Goal: Task Accomplishment & Management: Manage account settings

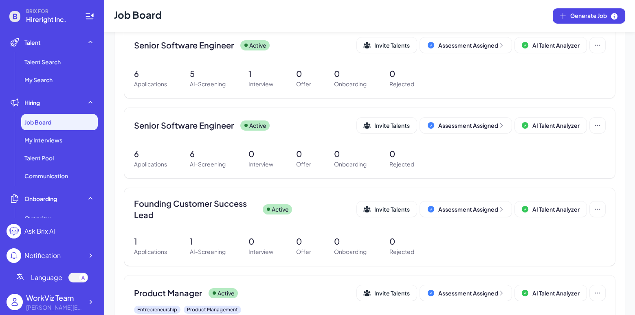
scroll to position [733, 0]
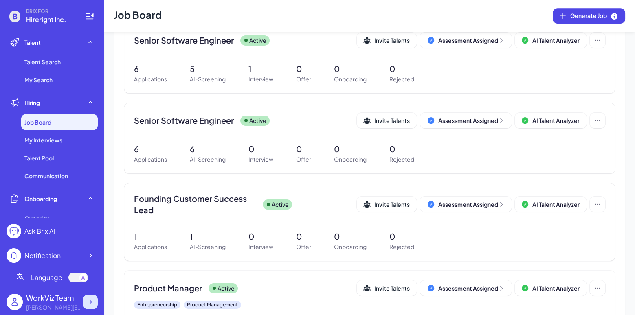
click at [90, 305] on icon at bounding box center [90, 302] width 8 height 8
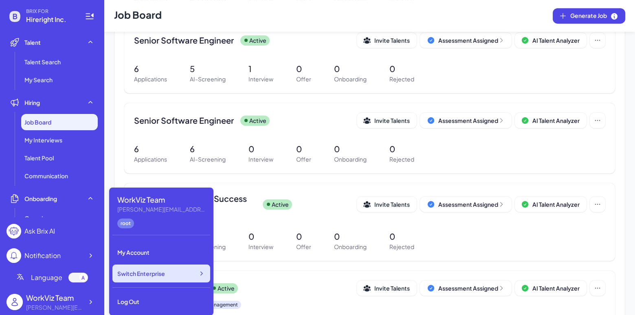
click at [152, 274] on span "Switch Enterprise" at bounding box center [141, 274] width 48 height 8
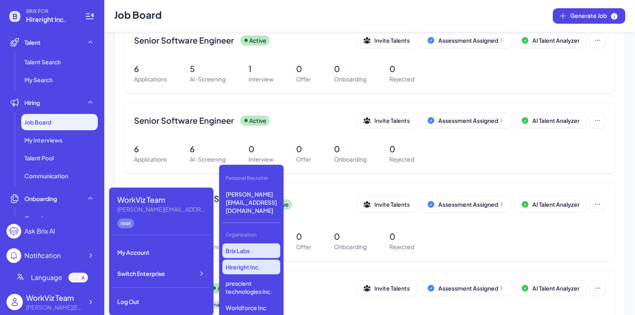
click at [257, 243] on p "Brix Labs" at bounding box center [251, 250] width 58 height 15
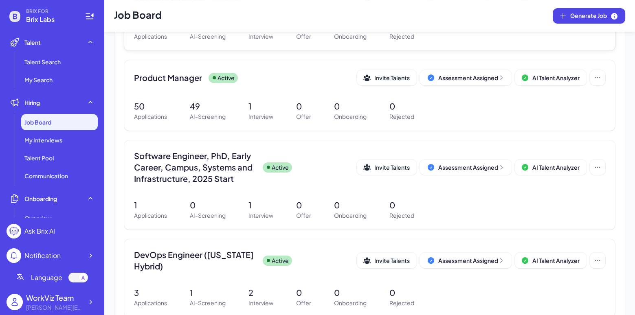
scroll to position [407, 0]
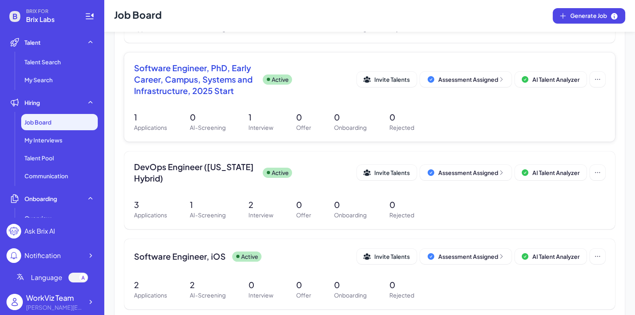
click at [192, 67] on span "Software Engineer, PhD, Early Career, Campus, Systems and Infrastructure, 2025 …" at bounding box center [195, 79] width 122 height 34
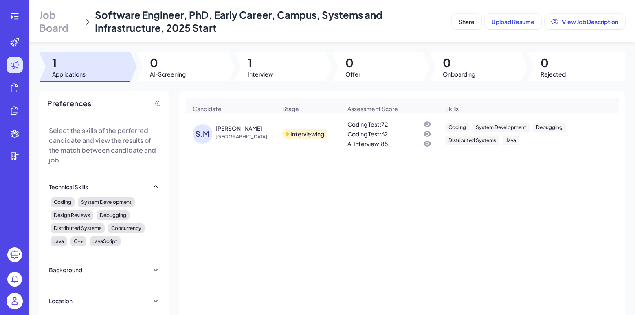
click at [228, 128] on div "[PERSON_NAME]" at bounding box center [238, 128] width 47 height 8
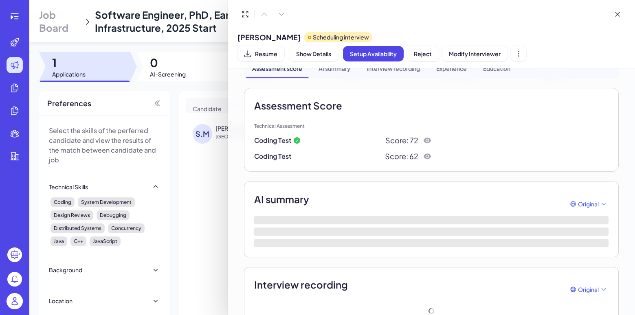
scroll to position [13, 0]
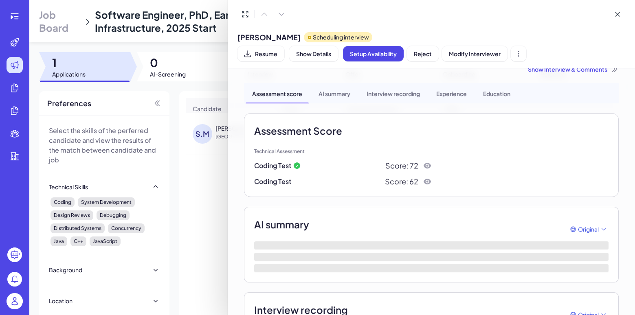
click at [427, 169] on icon at bounding box center [427, 166] width 8 height 8
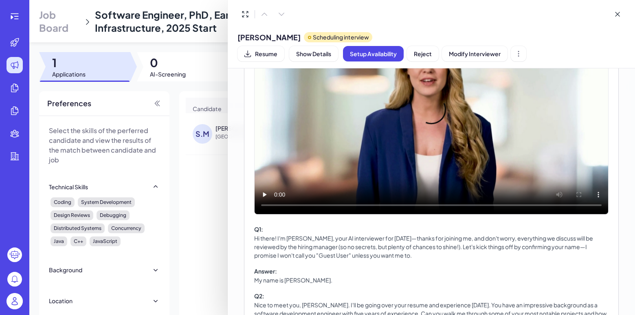
scroll to position [378, 0]
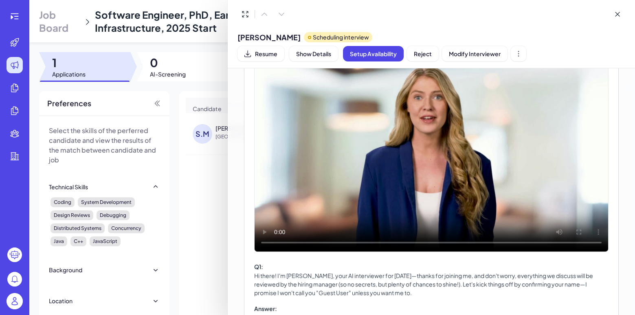
click at [428, 151] on video at bounding box center [430, 152] width 353 height 200
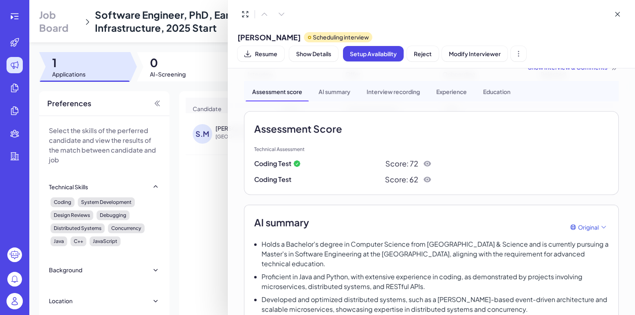
scroll to position [0, 0]
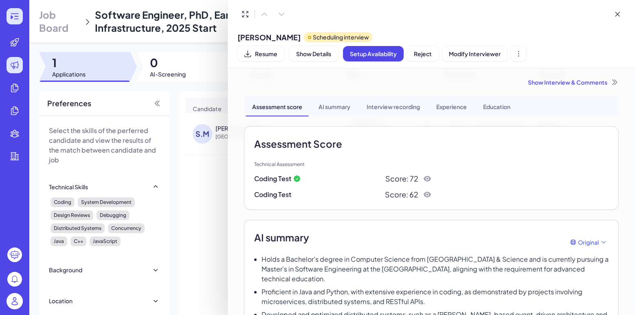
click at [12, 18] on div at bounding box center [317, 157] width 635 height 315
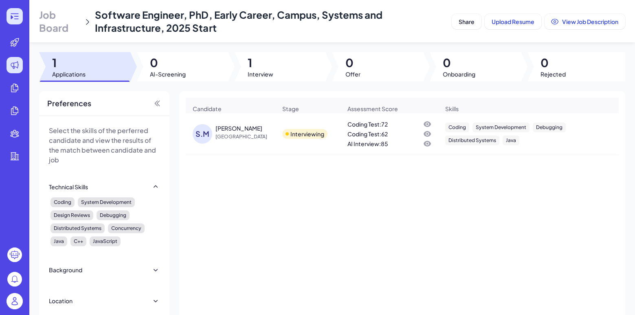
click at [15, 15] on icon at bounding box center [15, 16] width 10 height 10
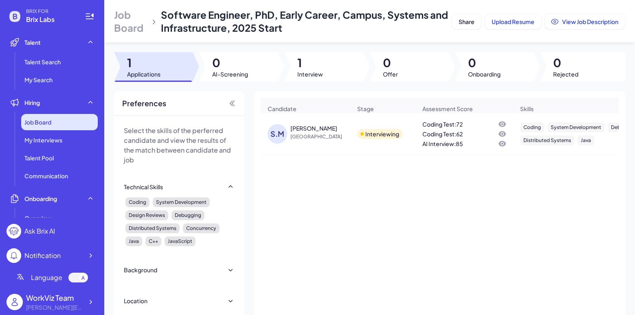
click at [60, 119] on div "Job Board" at bounding box center [59, 122] width 77 height 16
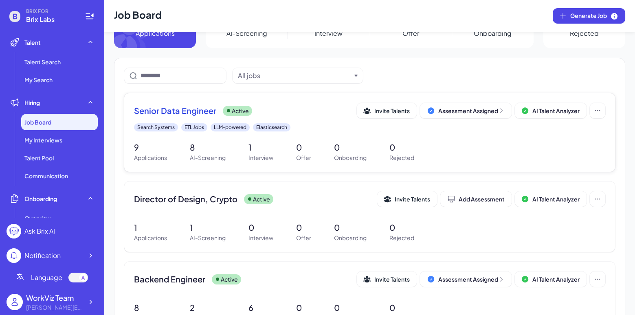
scroll to position [41, 0]
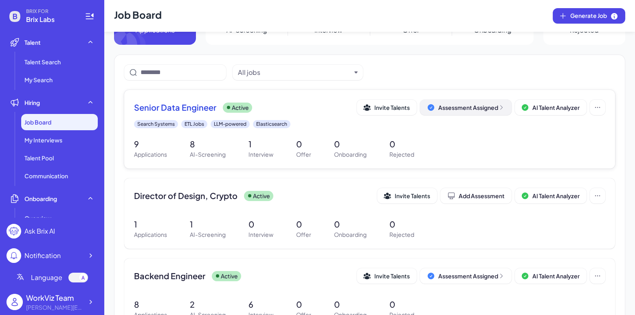
click at [474, 106] on div "Assessment Assigned" at bounding box center [471, 107] width 66 height 8
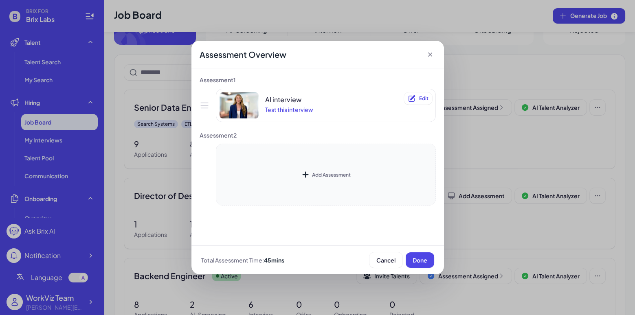
click at [308, 173] on icon at bounding box center [305, 175] width 10 height 10
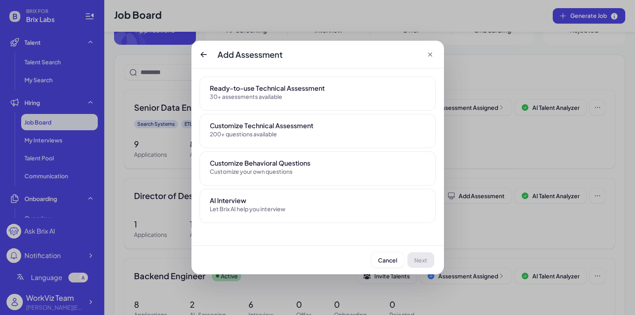
click at [272, 81] on div "Ready-to-use Technical Assessment 30+ assessments available" at bounding box center [318, 94] width 236 height 34
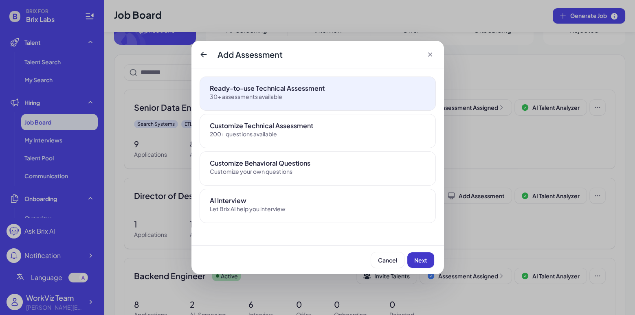
click at [426, 260] on span "Next" at bounding box center [420, 260] width 13 height 7
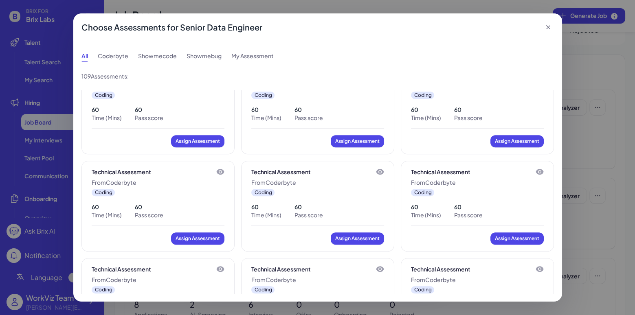
scroll to position [1131, 0]
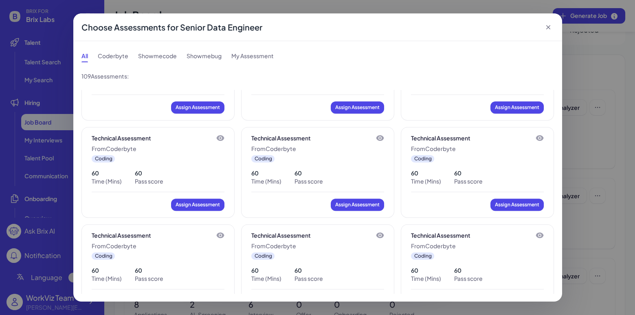
click at [550, 26] on icon at bounding box center [548, 27] width 8 height 8
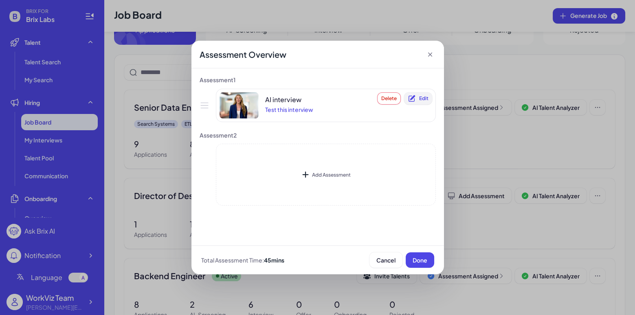
click at [423, 101] on button "Edit" at bounding box center [418, 98] width 28 height 12
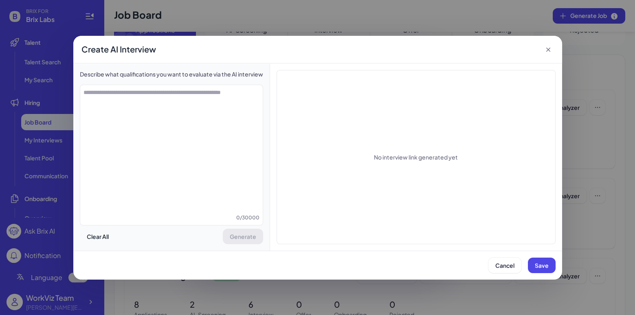
type textarea "**********"
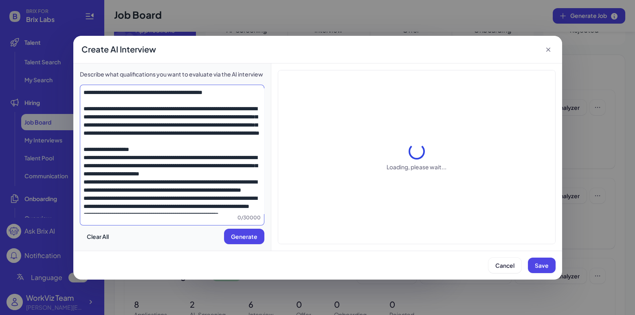
click at [151, 152] on textarea at bounding box center [172, 151] width 184 height 126
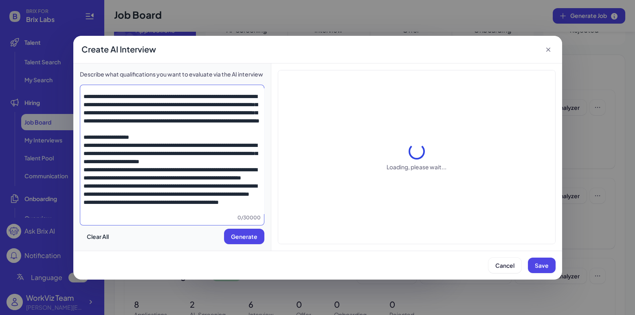
scroll to position [0, 0]
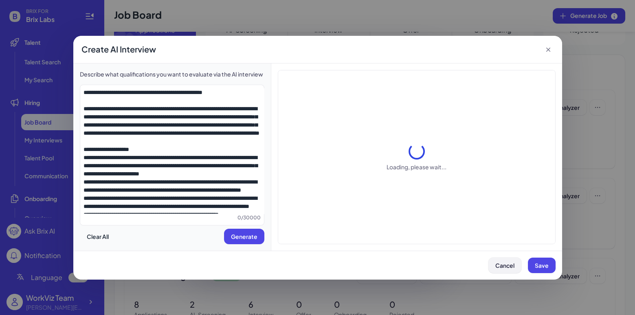
click at [501, 267] on span "Cancel" at bounding box center [504, 265] width 19 height 7
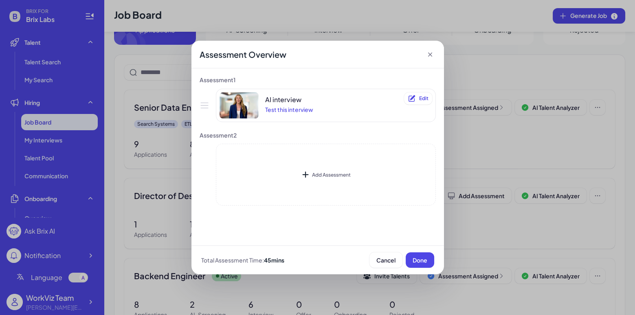
click at [430, 53] on icon at bounding box center [430, 54] width 8 height 8
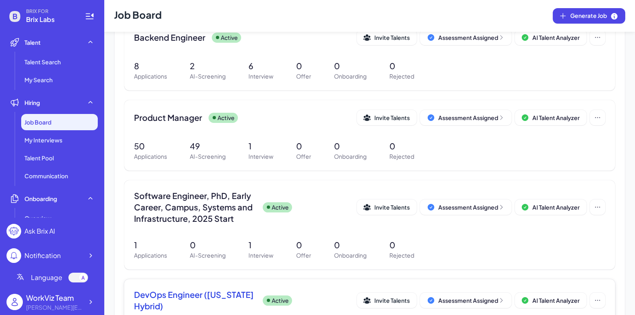
scroll to position [261, 0]
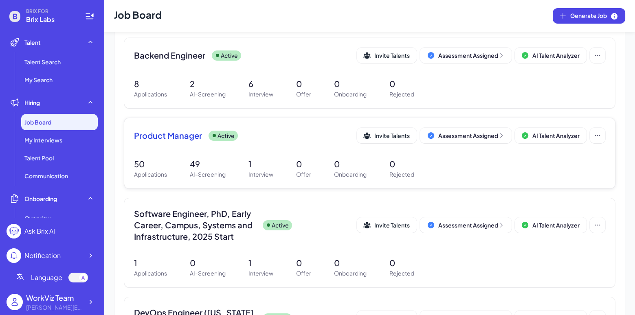
click at [199, 139] on span "Product Manager" at bounding box center [168, 135] width 68 height 11
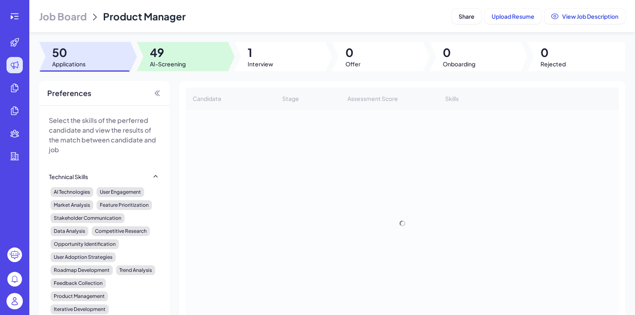
click at [158, 66] on span "AI-Screening" at bounding box center [168, 64] width 36 height 8
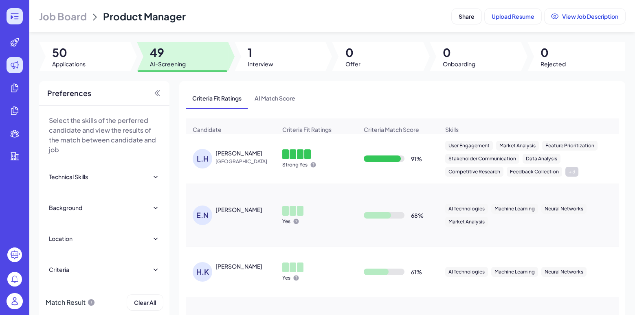
click at [13, 15] on icon at bounding box center [15, 16] width 10 height 10
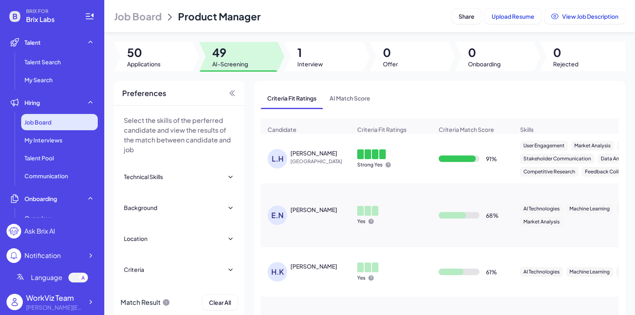
click at [54, 126] on div "Job Board" at bounding box center [59, 122] width 77 height 16
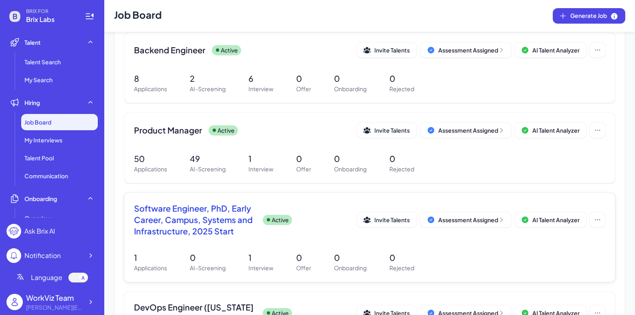
scroll to position [255, 0]
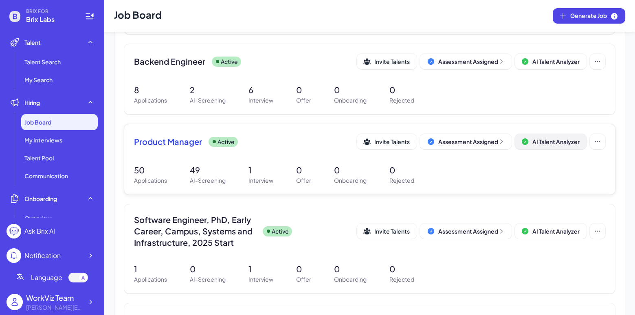
click at [562, 148] on button "AI Talent Analyzer" at bounding box center [551, 141] width 72 height 15
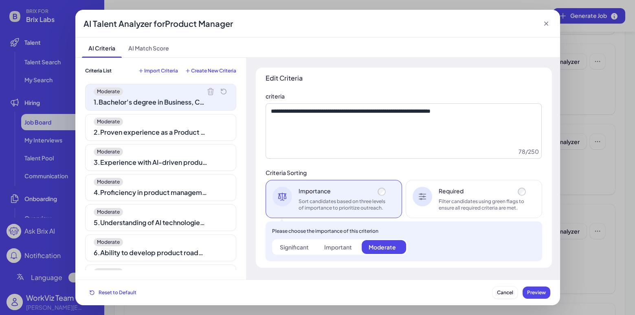
click at [160, 129] on div "2 . Proven experience as a Product Manager in a tech or SaaS company" at bounding box center [151, 132] width 114 height 10
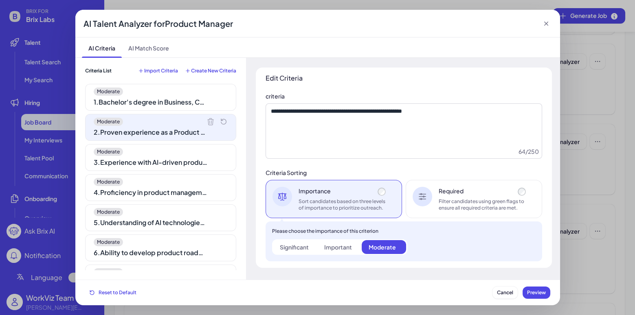
click at [162, 162] on div "3 . Experience with AI-driven products or HR tech solutions is a plus" at bounding box center [151, 163] width 114 height 10
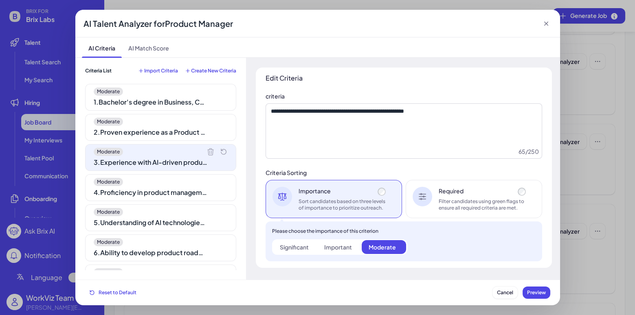
click at [161, 201] on div "Moderate 1 . Bachelor's degree in Business, Computer Science, Engineering, or r…" at bounding box center [160, 177] width 151 height 186
click at [159, 190] on div "4 . Proficiency in product management software and tools" at bounding box center [151, 193] width 114 height 10
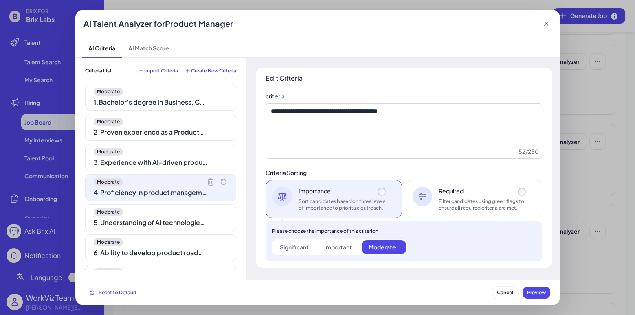
click at [159, 218] on div "5 . Understanding of AI technologies and their application in business solutions" at bounding box center [151, 223] width 114 height 10
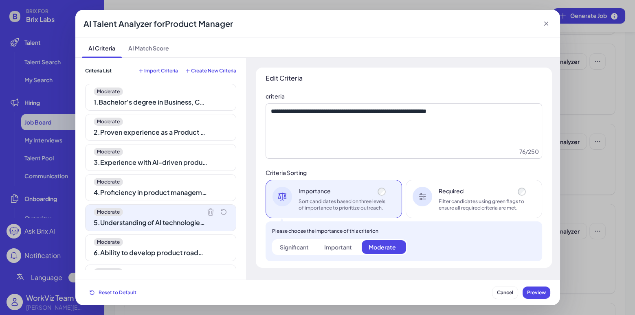
click at [159, 238] on div "Moderate" at bounding box center [161, 242] width 134 height 8
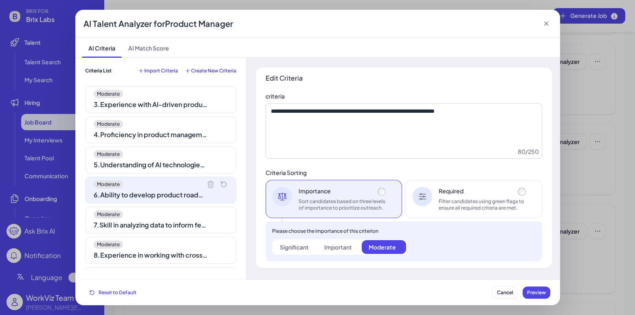
scroll to position [59, 0]
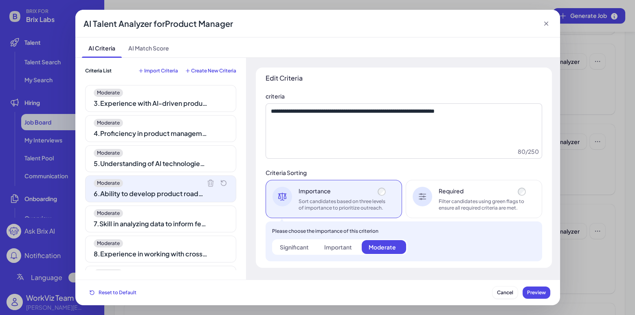
click at [164, 189] on div "6 . Ability to develop product roadmaps aligned with company goals and market t…" at bounding box center [151, 194] width 114 height 10
click at [164, 219] on div "7 . Skill in analyzing data to inform feature prioritization" at bounding box center [151, 224] width 114 height 10
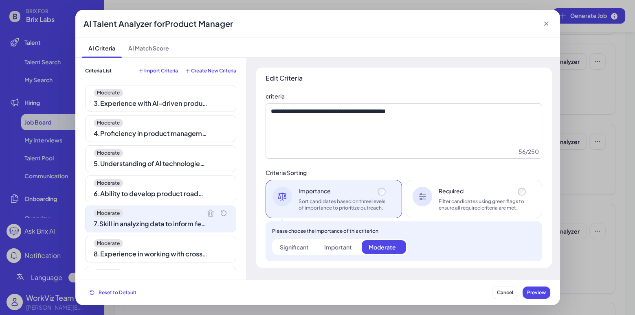
click at [165, 251] on div "8 . Experience in working with cross-functional teams for product feature integ…" at bounding box center [151, 254] width 114 height 10
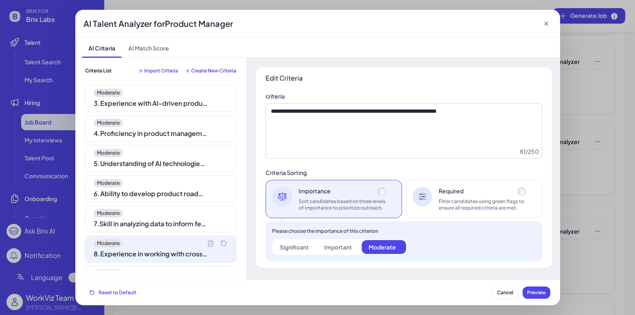
scroll to position [117, 0]
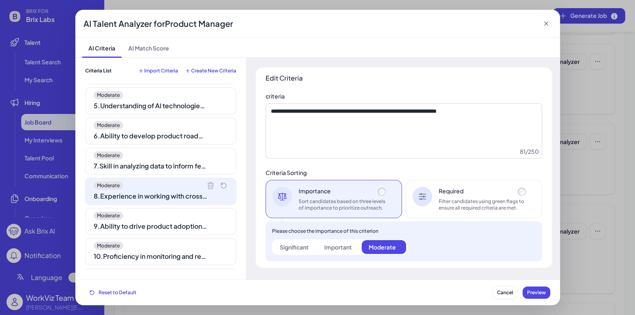
click at [550, 24] on div "AI Talent Analyzer for Product Manager" at bounding box center [317, 24] width 485 height 28
click at [546, 22] on icon at bounding box center [546, 24] width 8 height 8
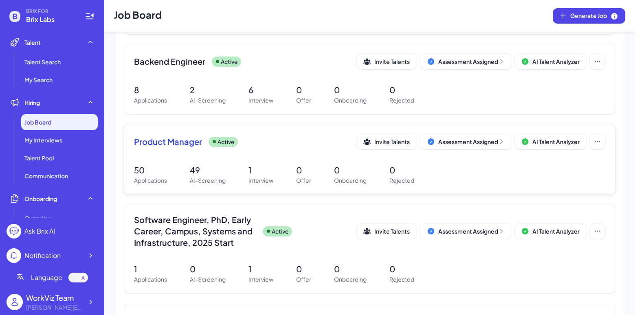
click at [182, 164] on div "50 Applications 49 AI-Screening 1 Interview 0 Offer 0 Onboarding 0 Rejected" at bounding box center [369, 174] width 471 height 21
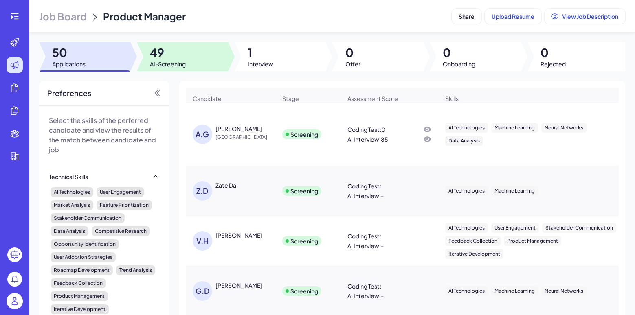
click at [191, 55] on div at bounding box center [182, 56] width 91 height 29
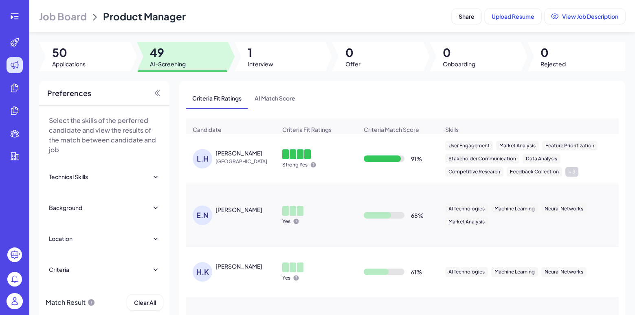
click at [210, 156] on div "L.H" at bounding box center [203, 159] width 20 height 20
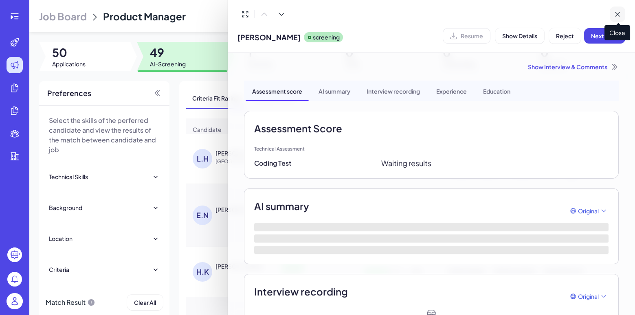
click at [621, 15] on button at bounding box center [617, 14] width 15 height 15
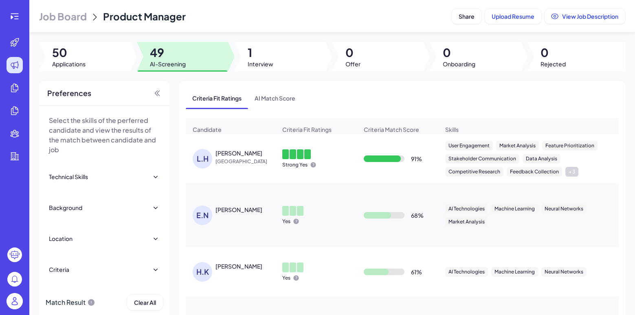
click at [235, 151] on div "[PERSON_NAME]" at bounding box center [238, 153] width 47 height 8
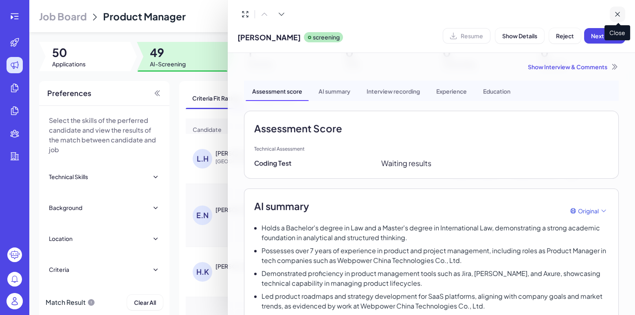
click at [617, 12] on icon at bounding box center [617, 14] width 8 height 8
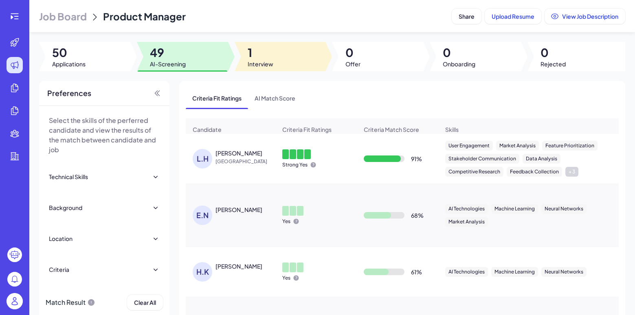
click at [277, 55] on div at bounding box center [280, 56] width 91 height 29
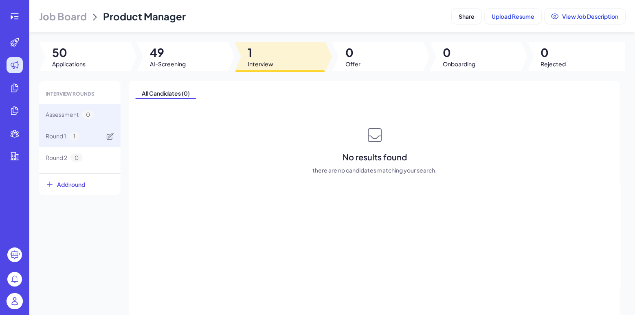
click at [89, 137] on div "Round 1 1" at bounding box center [79, 136] width 81 height 22
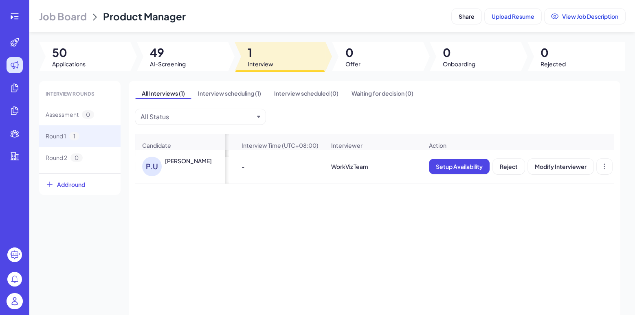
scroll to position [0, 189]
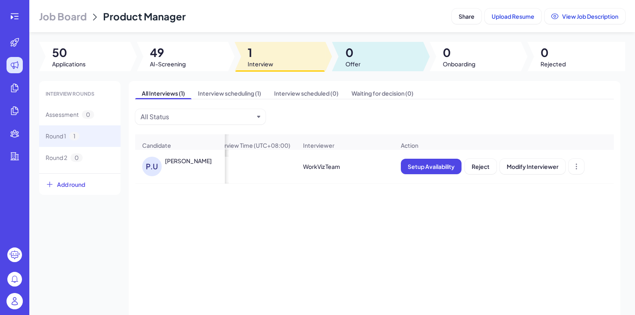
click at [386, 49] on div at bounding box center [377, 56] width 91 height 29
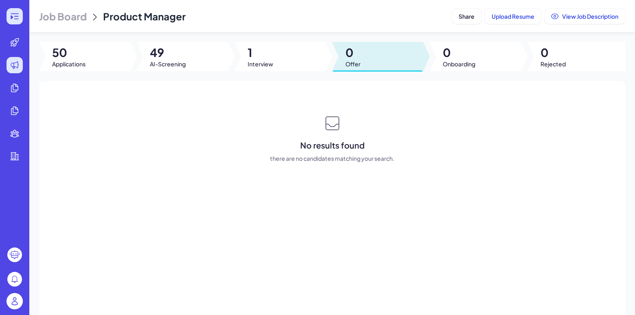
click at [19, 11] on div at bounding box center [15, 16] width 16 height 16
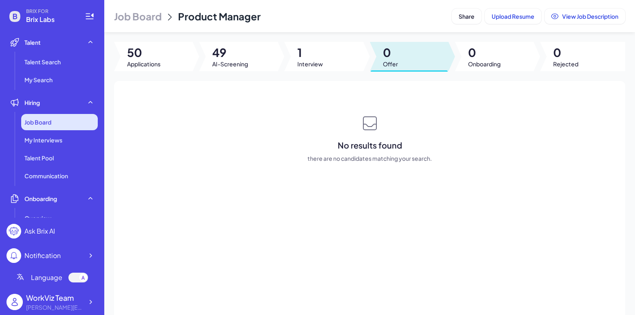
click at [71, 118] on div "Job Board" at bounding box center [59, 122] width 77 height 16
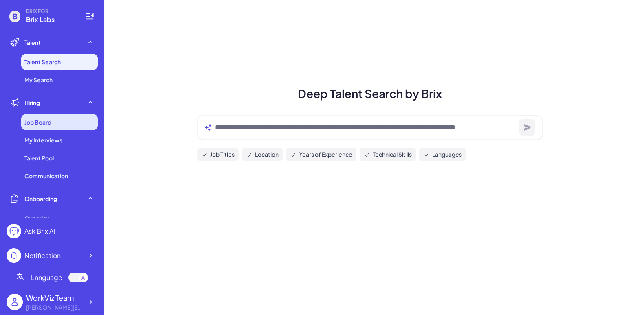
click at [77, 116] on div "Job Board" at bounding box center [59, 122] width 77 height 16
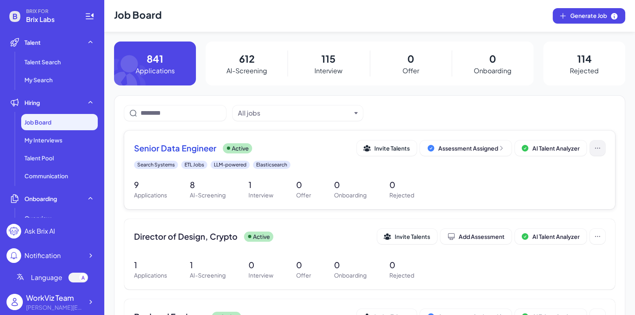
click at [597, 147] on icon at bounding box center [597, 148] width 8 height 8
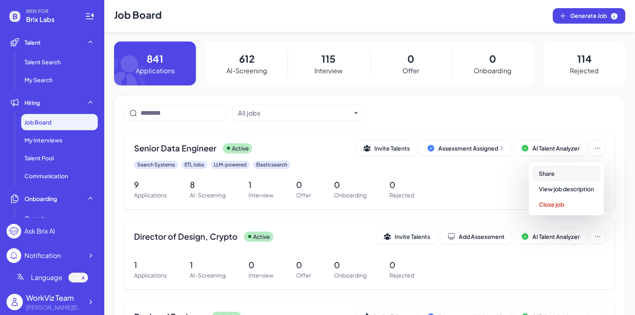
click at [590, 172] on button "Share" at bounding box center [566, 173] width 69 height 15
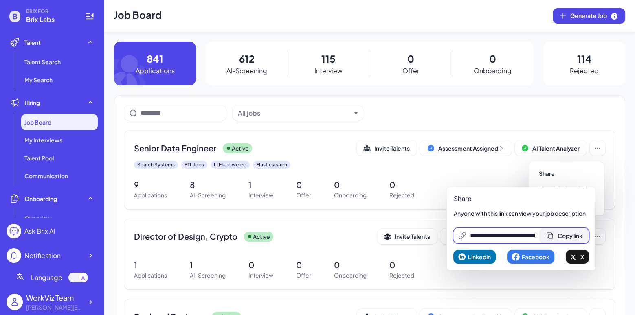
click at [565, 238] on span "Copy link" at bounding box center [569, 235] width 25 height 7
